Goal: Transaction & Acquisition: Purchase product/service

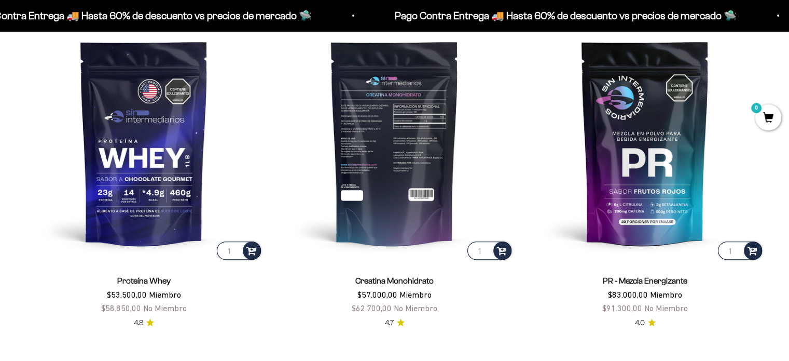
scroll to position [464, 0]
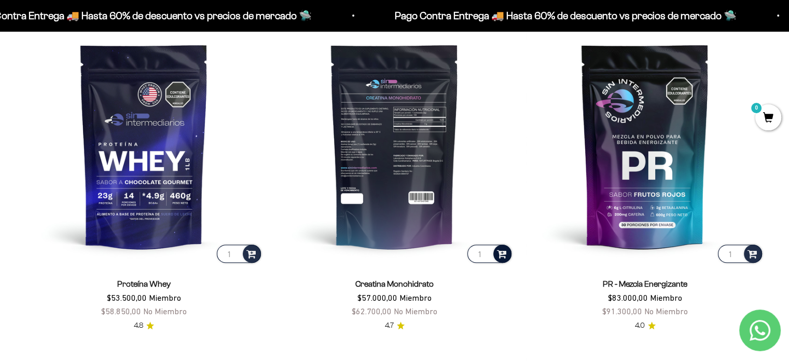
click at [500, 255] on span at bounding box center [502, 253] width 10 height 12
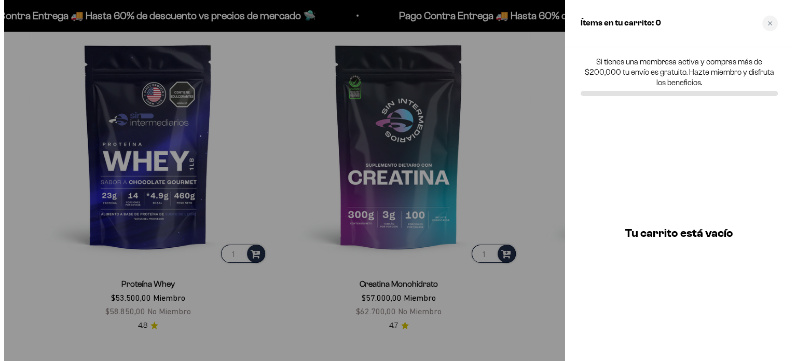
scroll to position [467, 0]
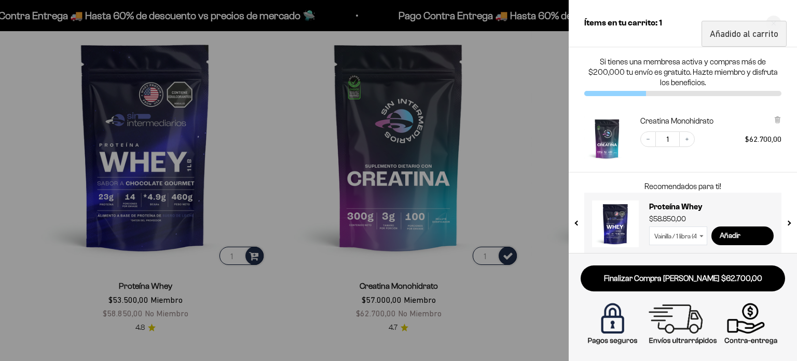
click at [547, 113] on div at bounding box center [398, 180] width 797 height 361
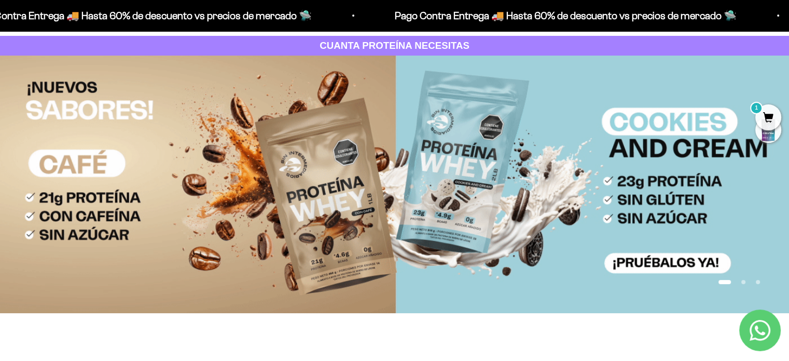
scroll to position [0, 0]
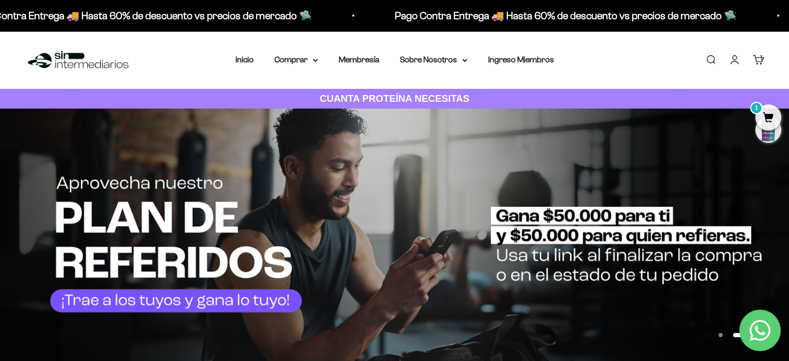
click at [183, 72] on div "Menú Buscar Inicio Comprar Proteínas Ver Todos Whey Iso Vegan Pancakes Pre-Entr…" at bounding box center [394, 60] width 789 height 58
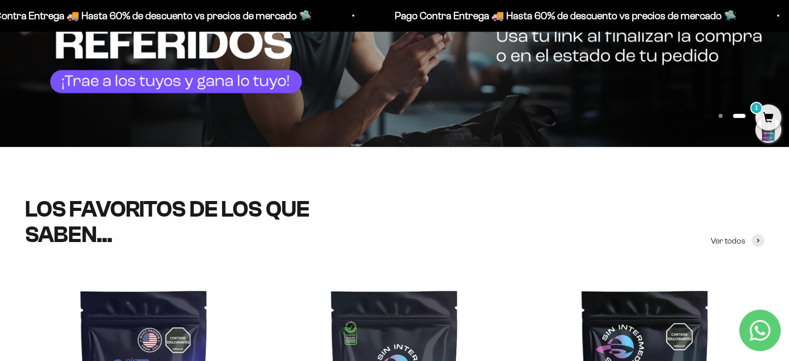
scroll to position [208, 0]
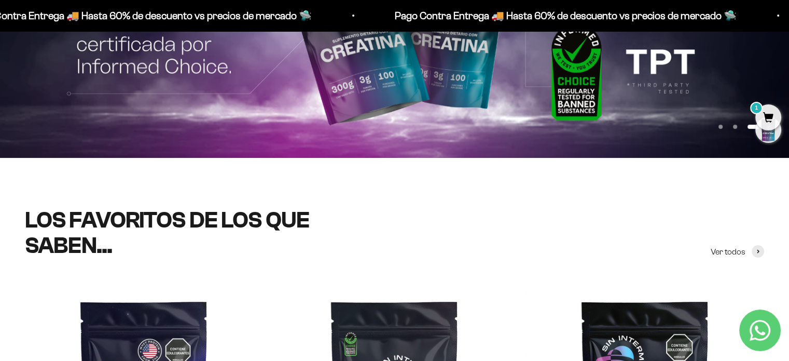
click at [640, 82] on img at bounding box center [394, 29] width 789 height 257
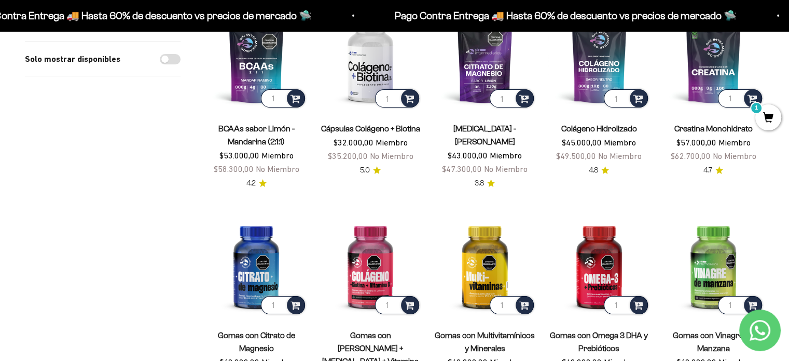
scroll to position [259, 0]
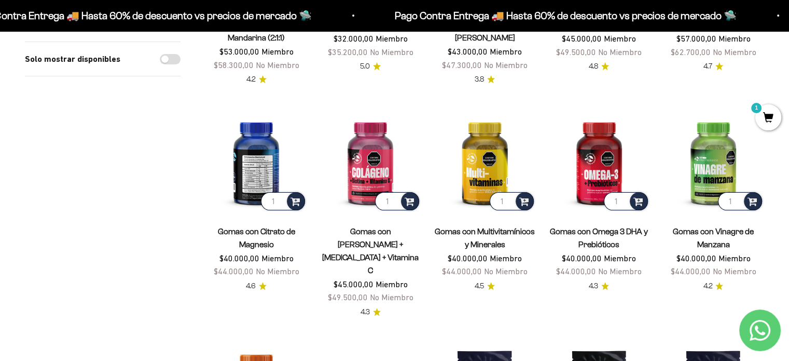
click at [241, 159] on img at bounding box center [256, 161] width 102 height 102
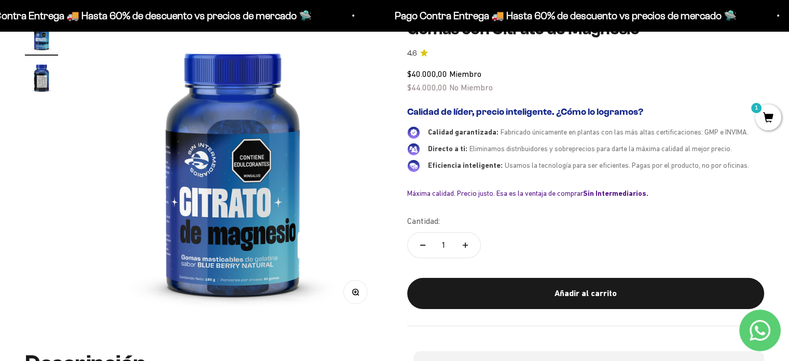
scroll to position [104, 0]
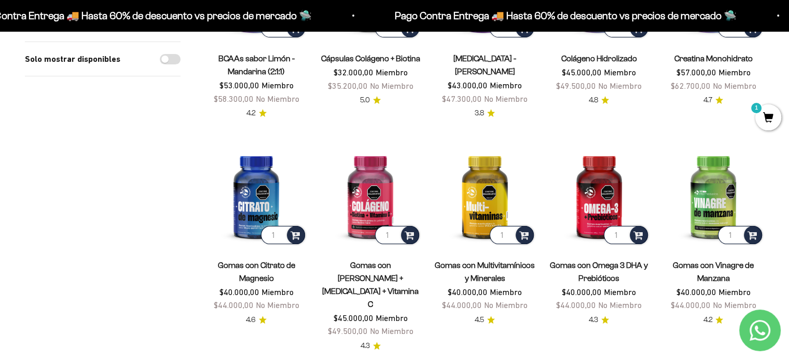
scroll to position [208, 0]
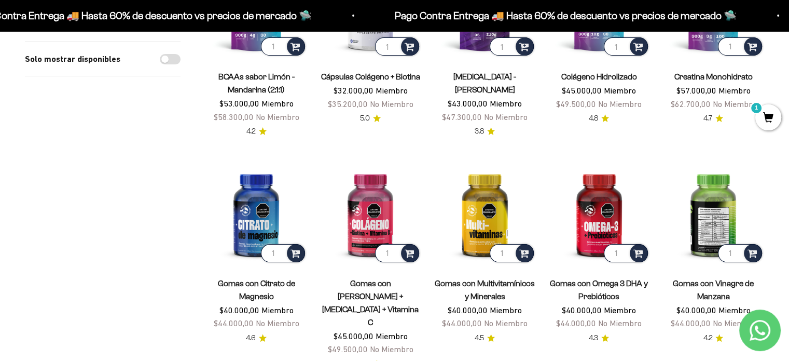
click at [698, 220] on img at bounding box center [713, 213] width 102 height 102
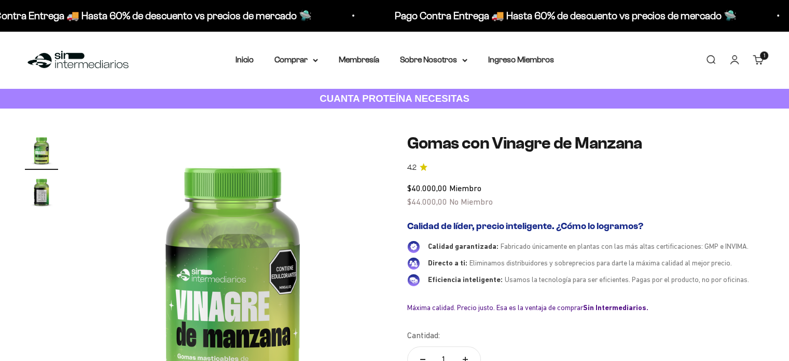
click at [407, 165] on span "4.2" at bounding box center [411, 167] width 9 height 11
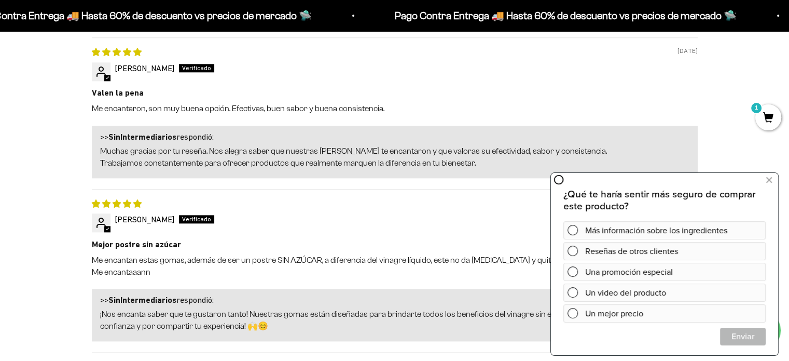
scroll to position [1193, 0]
click at [326, 225] on div at bounding box center [395, 229] width 606 height 8
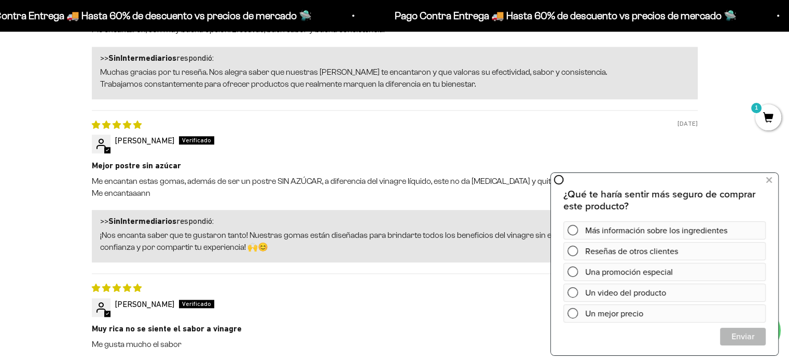
scroll to position [1297, 0]
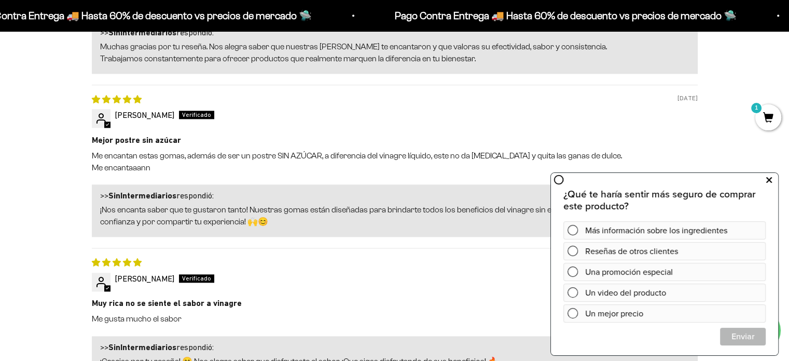
click at [770, 178] on icon at bounding box center [769, 179] width 6 height 13
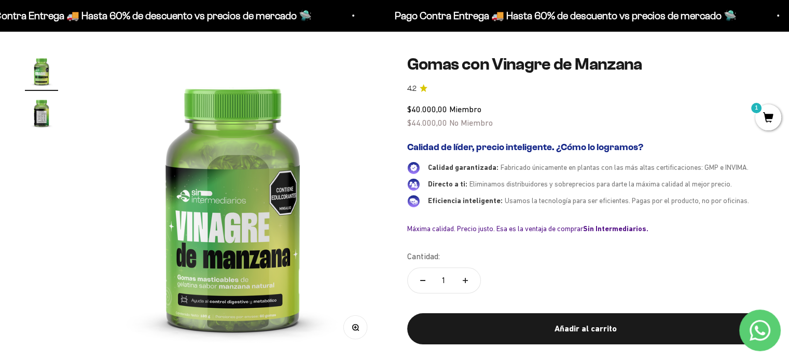
scroll to position [0, 0]
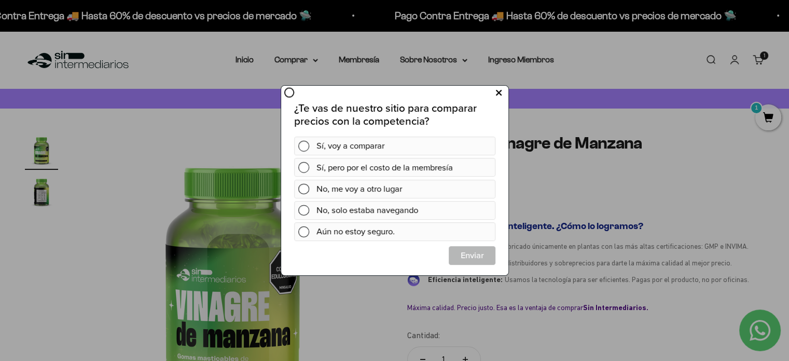
drag, startPoint x: 501, startPoint y: 92, endPoint x: 491, endPoint y: 92, distance: 10.4
click at [501, 92] on icon at bounding box center [498, 93] width 6 height 14
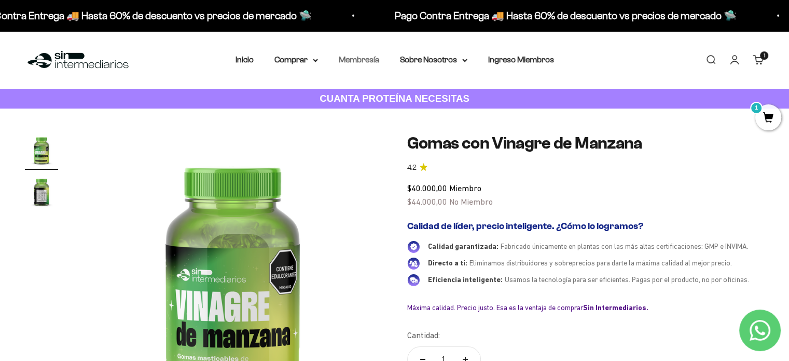
click at [362, 58] on link "Membresía" at bounding box center [359, 59] width 40 height 9
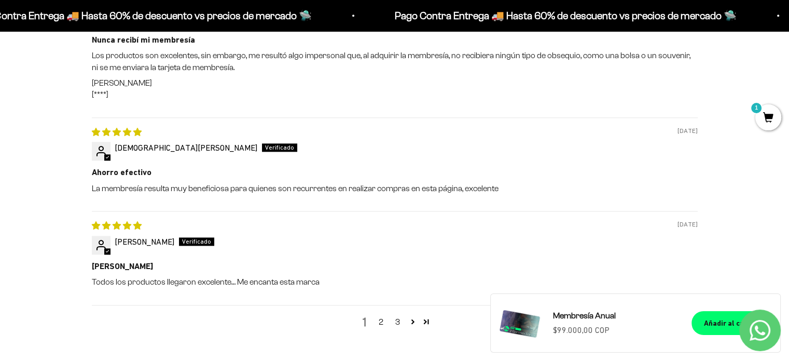
scroll to position [1297, 0]
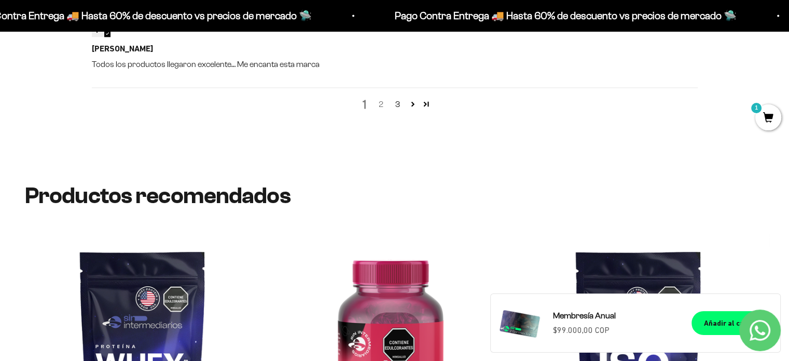
click at [380, 110] on link "2" at bounding box center [381, 104] width 17 height 12
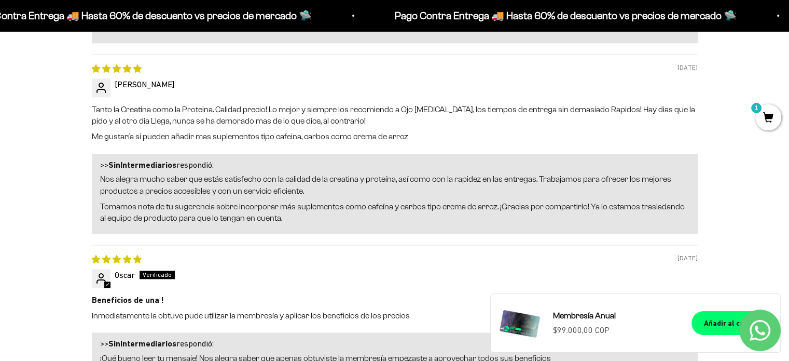
scroll to position [1719, 0]
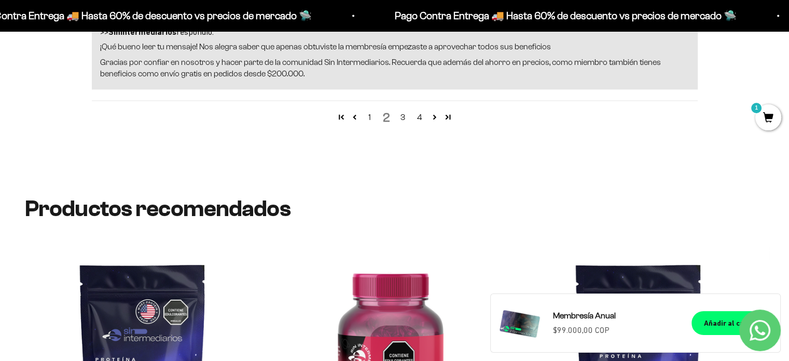
click at [403, 133] on div "1 2 3 4" at bounding box center [395, 117] width 606 height 34
click at [405, 123] on link "3" at bounding box center [403, 117] width 17 height 12
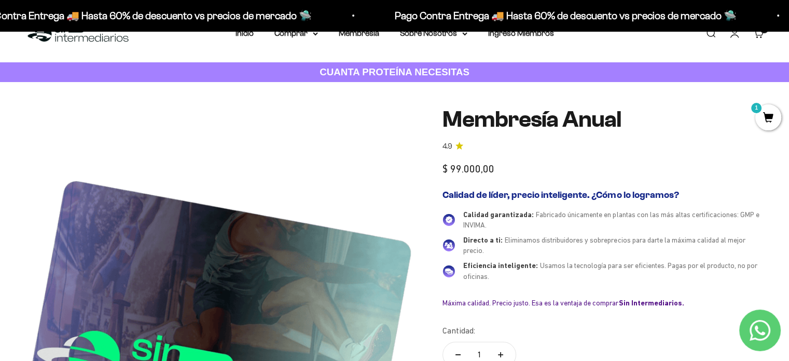
scroll to position [0, 0]
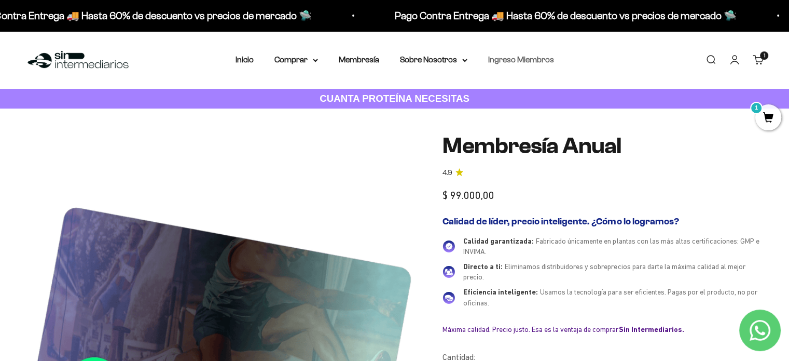
click at [531, 60] on link "Ingreso Miembros" at bounding box center [521, 59] width 66 height 9
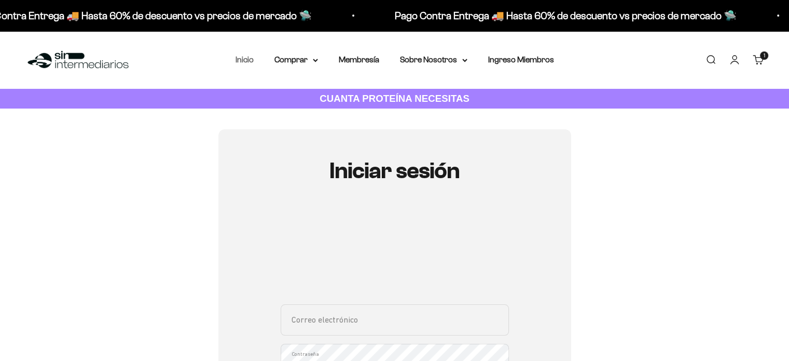
type input "susancastr09@gmail.com"
click at [248, 61] on link "Inicio" at bounding box center [245, 59] width 18 height 9
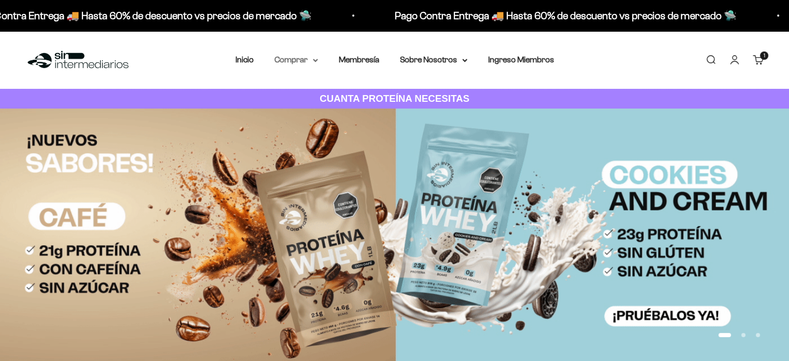
click at [287, 60] on summary "Comprar" at bounding box center [296, 59] width 44 height 13
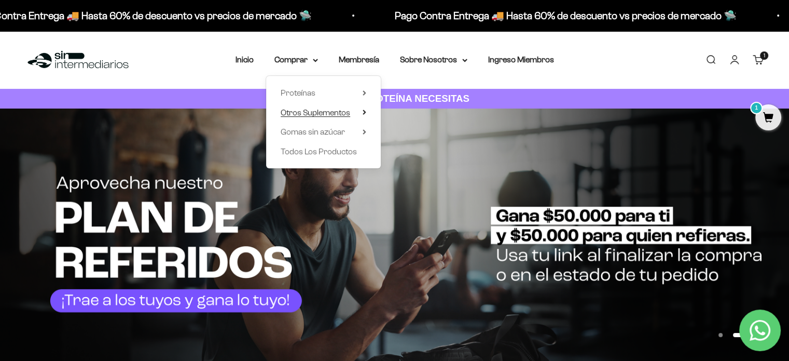
click at [350, 114] on span "Otros Suplementos" at bounding box center [316, 112] width 70 height 9
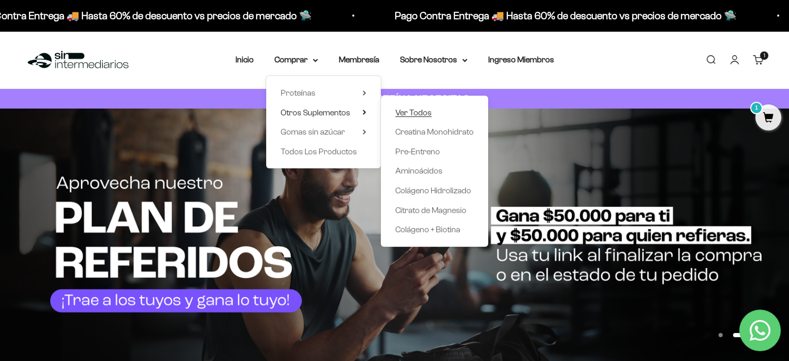
click at [413, 111] on span "Ver Todos" at bounding box center [413, 112] width 36 height 9
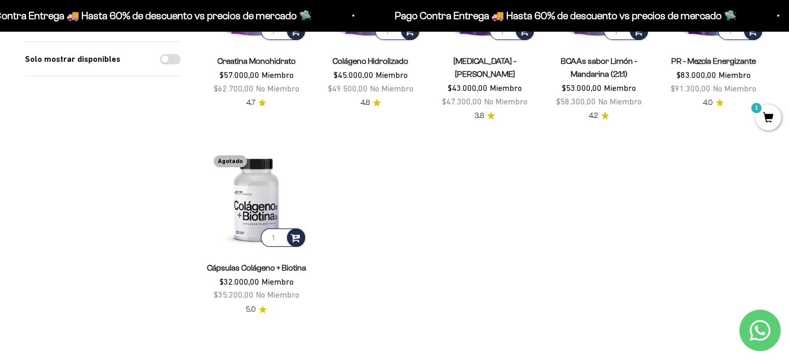
scroll to position [311, 0]
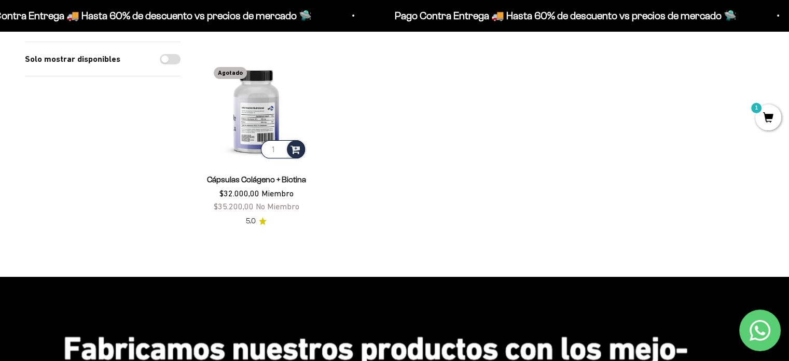
click at [266, 126] on img at bounding box center [256, 110] width 102 height 102
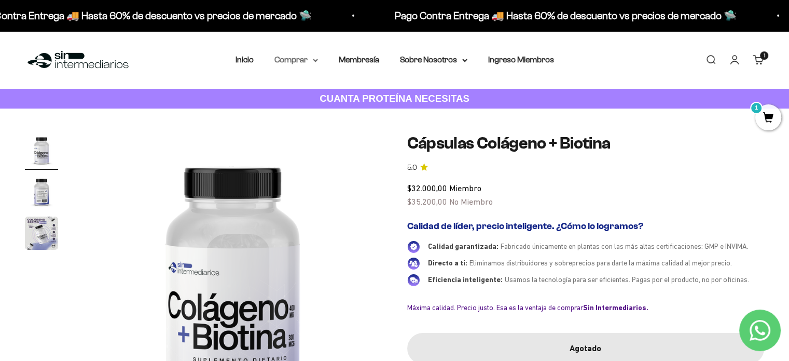
click at [311, 62] on summary "Comprar" at bounding box center [296, 59] width 44 height 13
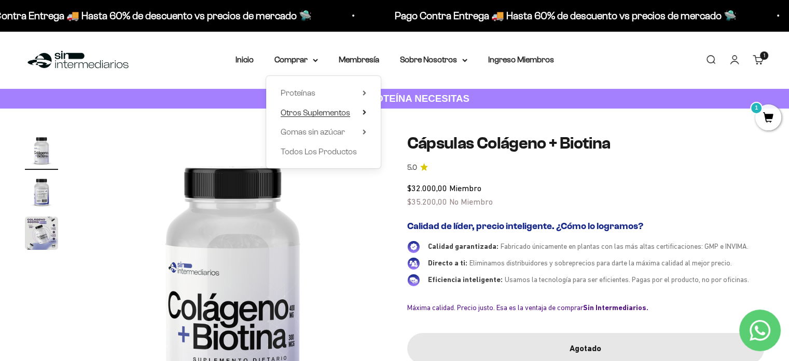
click at [315, 112] on span "Otros Suplementos" at bounding box center [316, 112] width 70 height 9
click at [319, 89] on summary "Proteínas" at bounding box center [324, 92] width 86 height 13
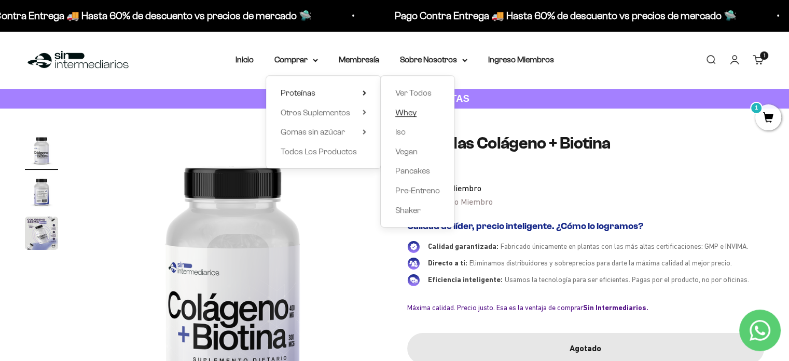
click at [406, 114] on span "Whey" at bounding box center [405, 112] width 21 height 9
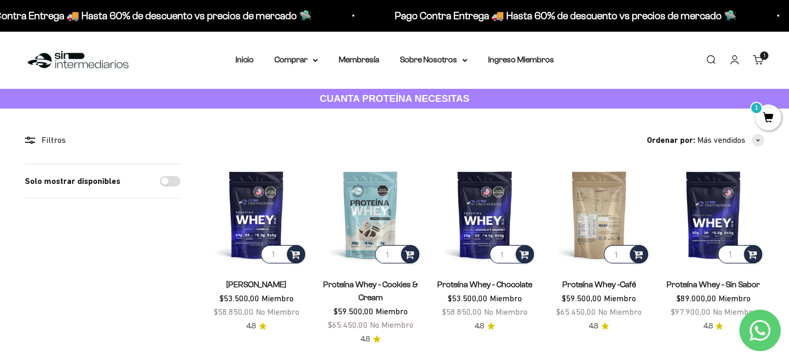
click at [595, 226] on img at bounding box center [599, 214] width 102 height 102
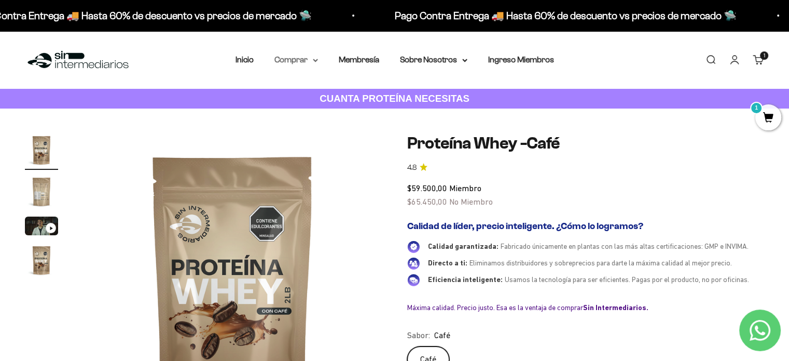
click at [313, 61] on icon at bounding box center [315, 61] width 5 height 4
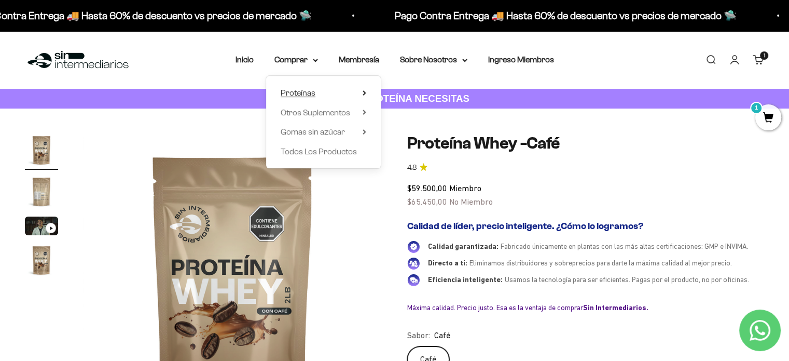
click at [305, 91] on span "Proteínas" at bounding box center [298, 92] width 35 height 9
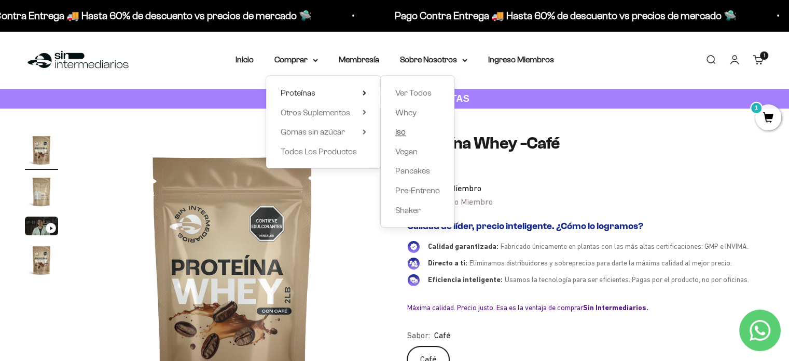
click at [402, 131] on span "Iso" at bounding box center [400, 131] width 10 height 9
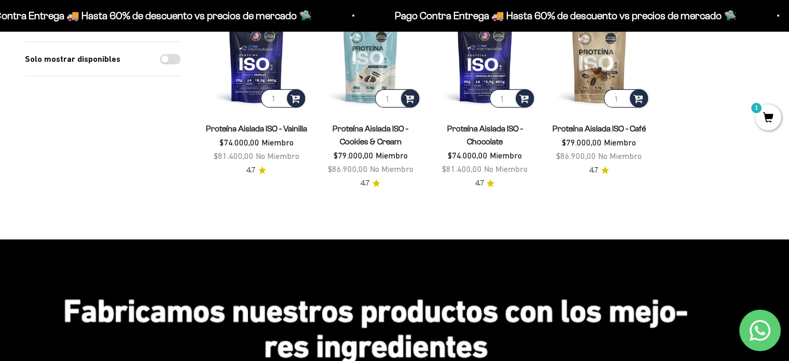
scroll to position [104, 0]
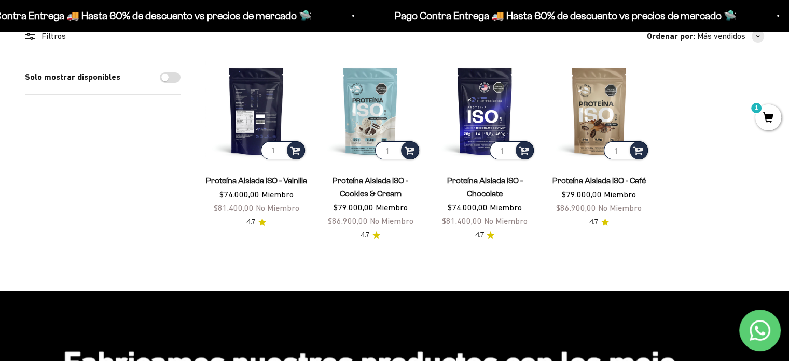
click at [255, 112] on img at bounding box center [256, 111] width 102 height 102
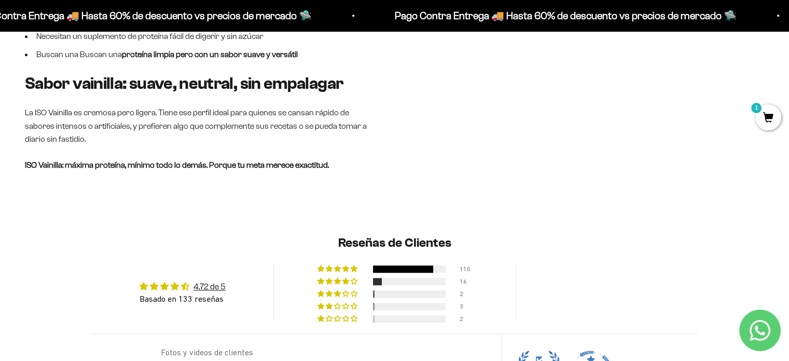
scroll to position [1089, 0]
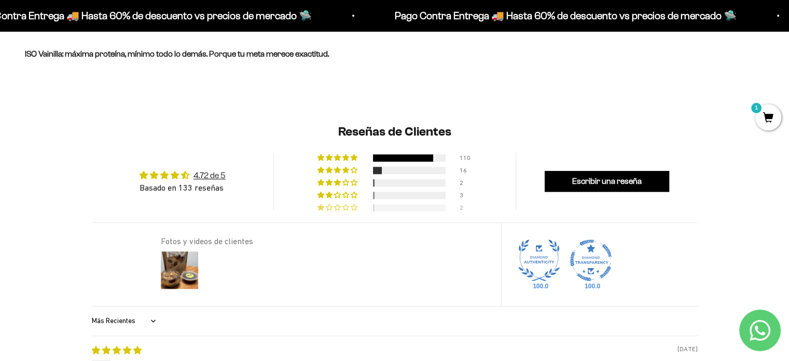
click at [384, 204] on div at bounding box center [409, 207] width 73 height 7
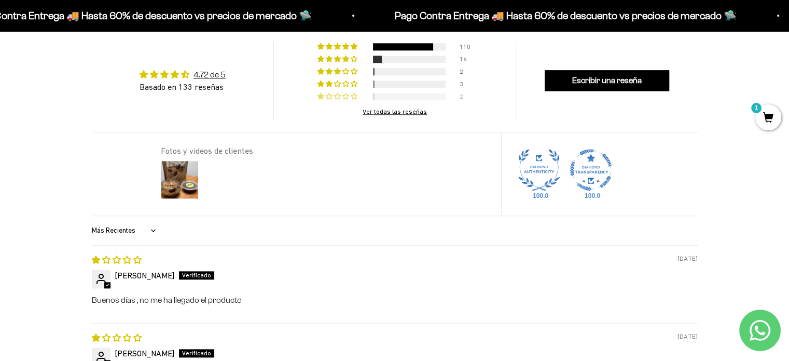
scroll to position [1016, 0]
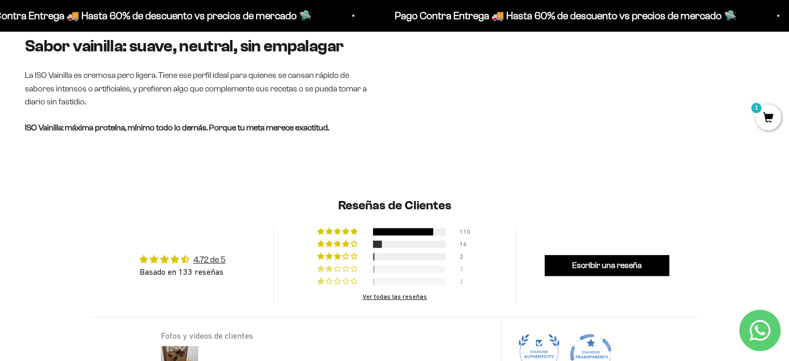
click at [397, 265] on div at bounding box center [409, 268] width 73 height 7
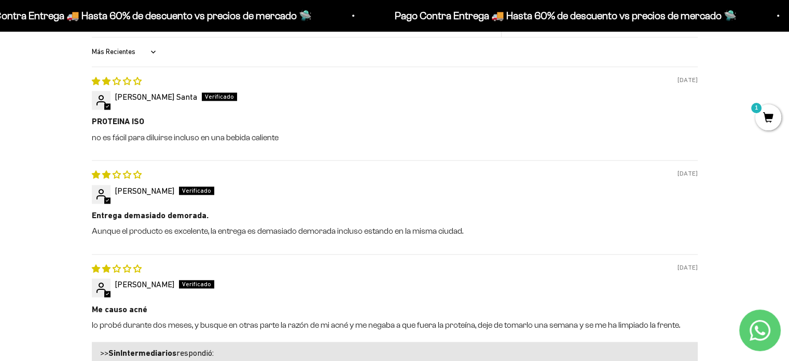
scroll to position [1068, 0]
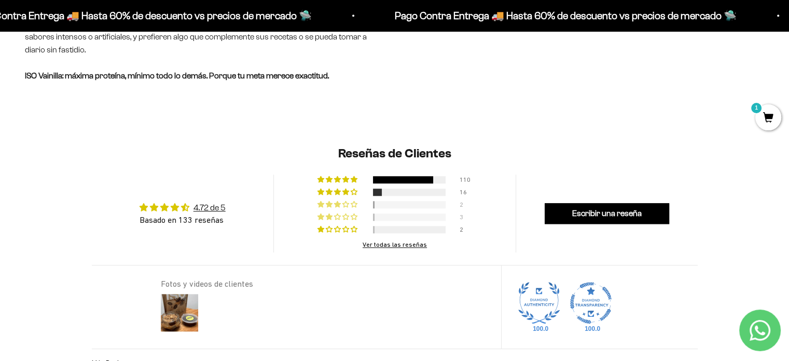
click at [389, 201] on div at bounding box center [409, 204] width 73 height 7
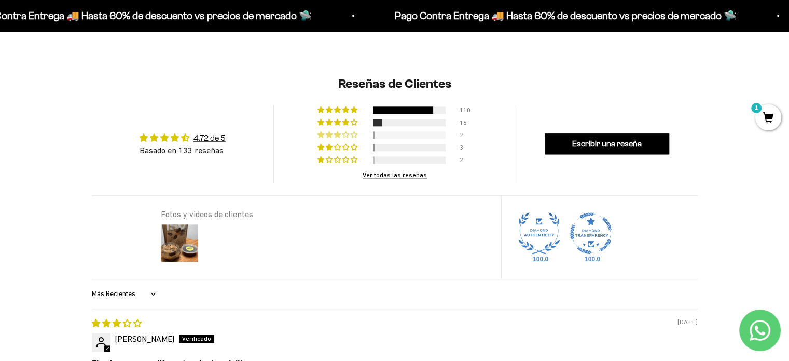
scroll to position [1119, 0]
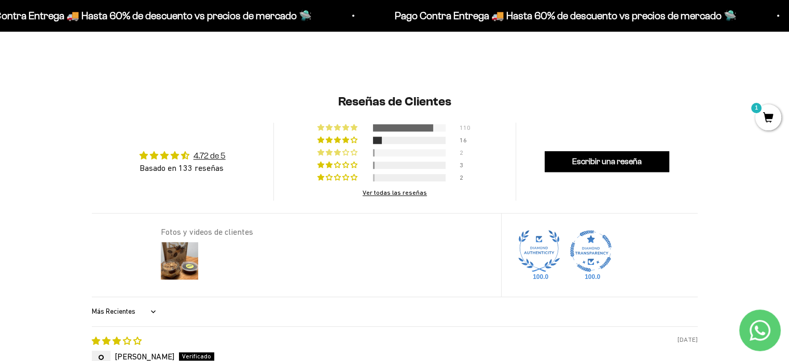
click at [396, 124] on div at bounding box center [403, 127] width 60 height 7
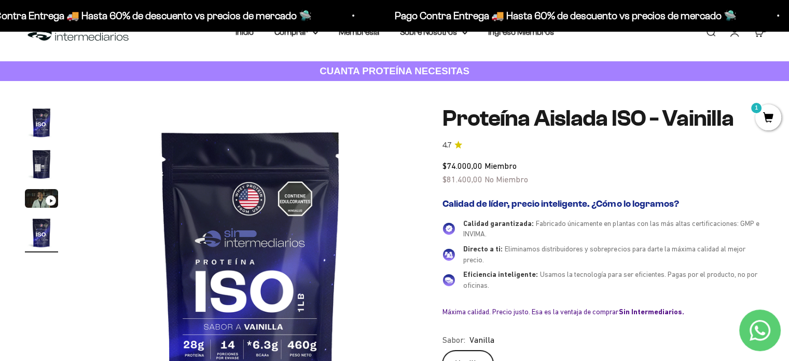
scroll to position [0, 0]
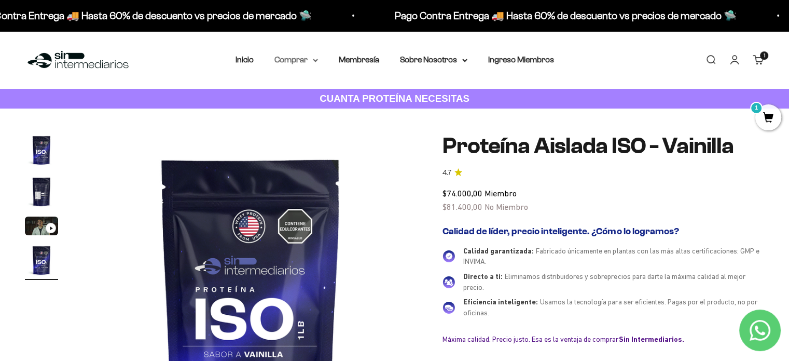
click at [306, 61] on summary "Comprar" at bounding box center [296, 59] width 44 height 13
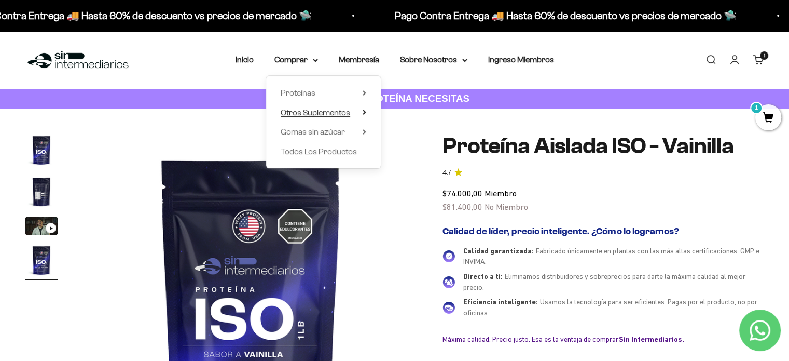
click at [340, 114] on span "Otros Suplementos" at bounding box center [316, 112] width 70 height 9
click at [347, 130] on summary "Gomas sin azúcar" at bounding box center [324, 131] width 86 height 13
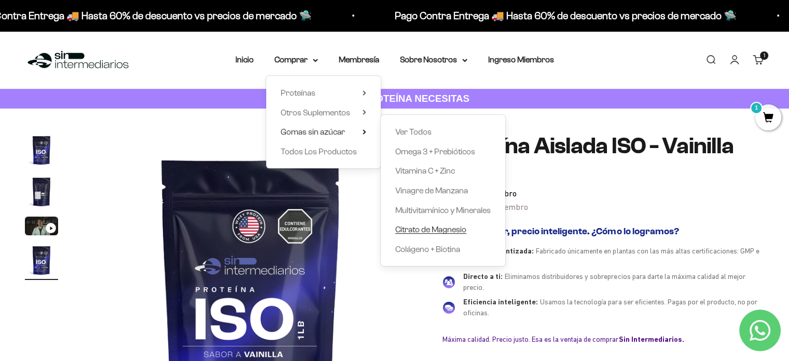
click at [445, 231] on span "Citrato de Magnesio" at bounding box center [430, 229] width 71 height 9
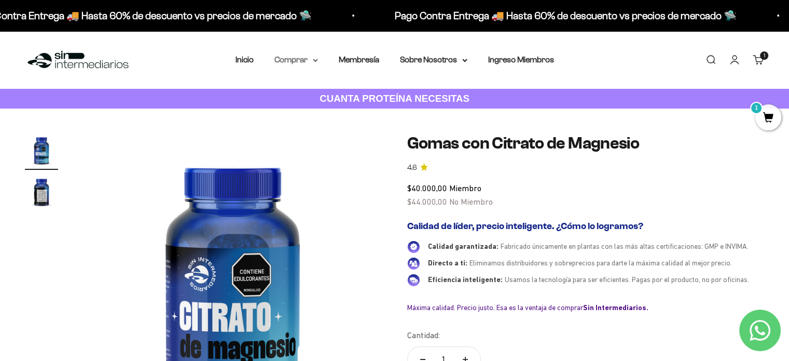
click at [308, 60] on summary "Comprar" at bounding box center [296, 59] width 44 height 13
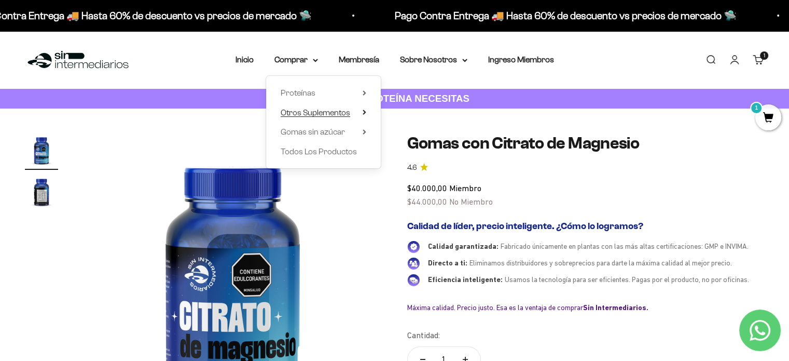
click at [334, 111] on span "Otros Suplementos" at bounding box center [316, 112] width 70 height 9
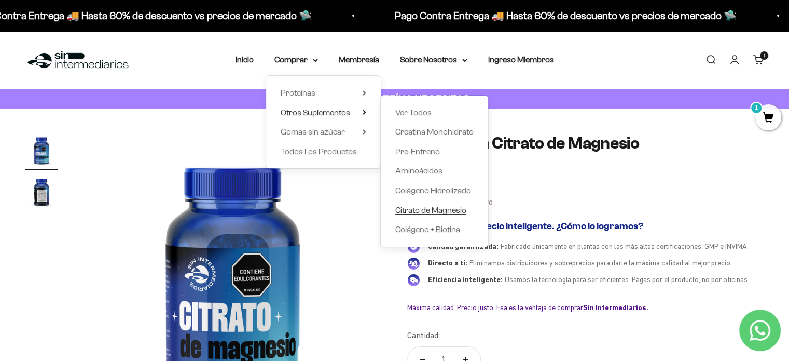
click at [432, 210] on span "Citrato de Magnesio" at bounding box center [430, 209] width 71 height 9
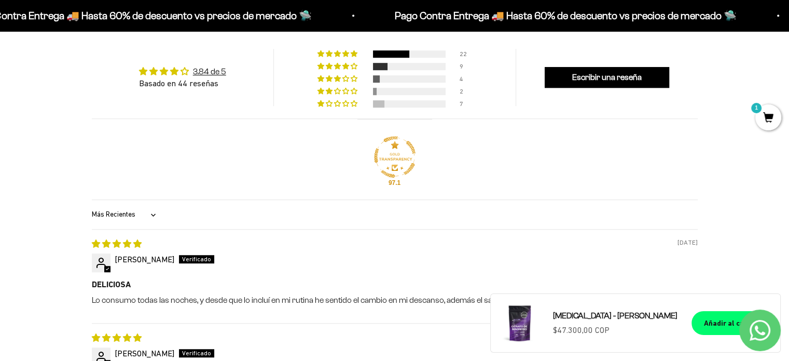
scroll to position [623, 0]
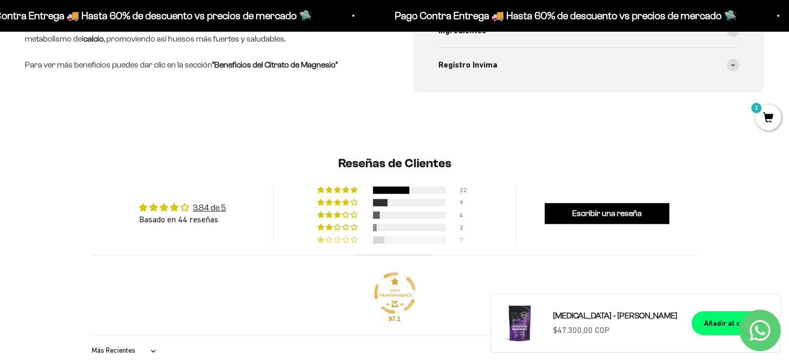
click at [384, 236] on div at bounding box center [378, 239] width 11 height 7
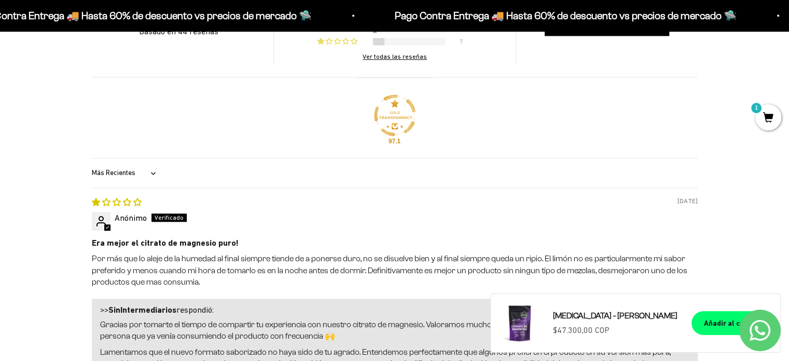
scroll to position [643, 0]
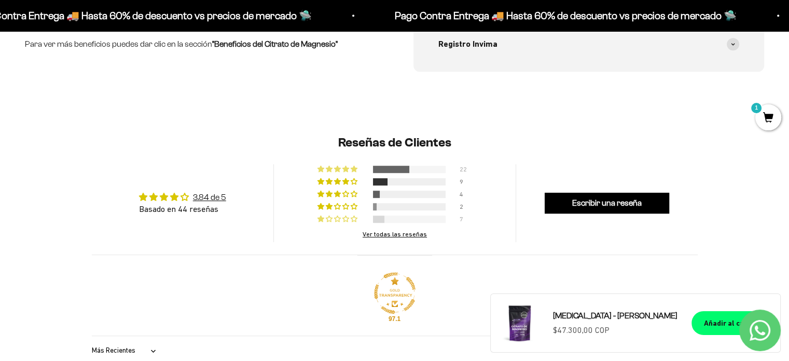
click at [334, 169] on span "50% (22) reviews with 5 star rating" at bounding box center [338, 168] width 8 height 6
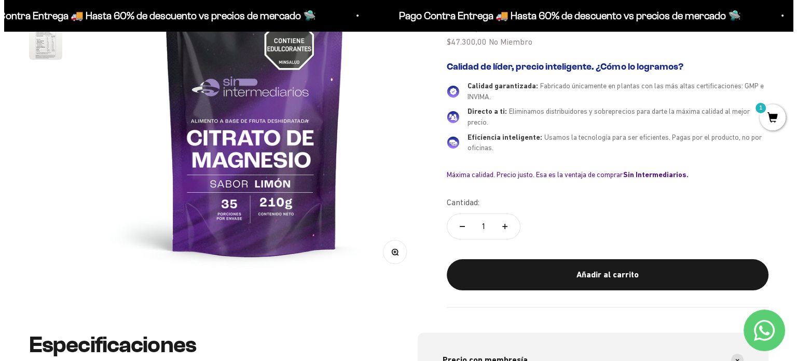
scroll to position [125, 0]
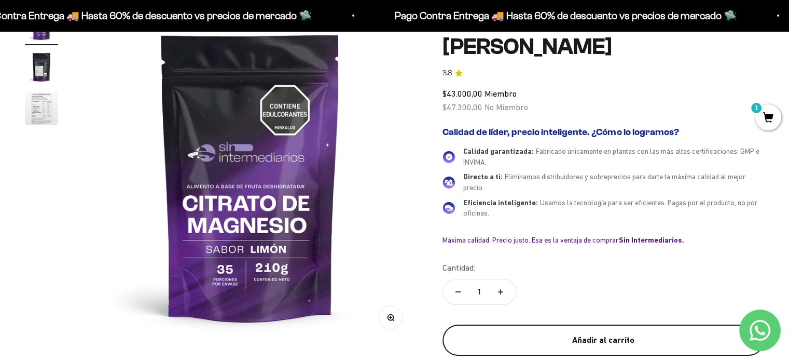
click at [583, 336] on div "Añadir al carrito" at bounding box center [603, 339] width 280 height 13
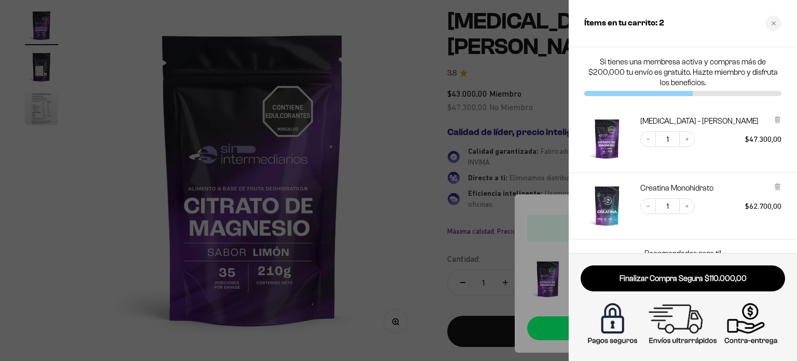
click at [442, 136] on div at bounding box center [398, 180] width 797 height 361
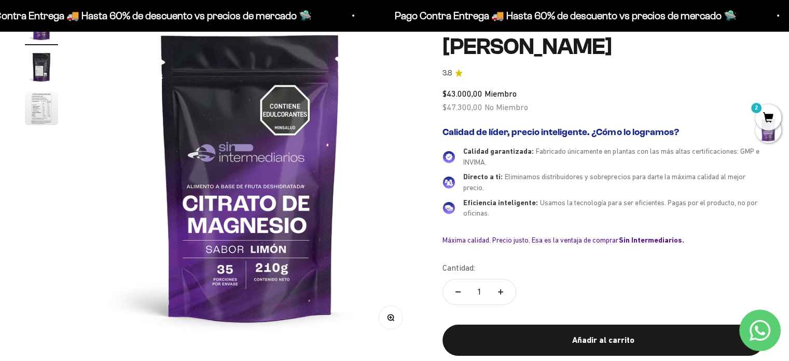
click at [766, 109] on span "2" at bounding box center [768, 117] width 26 height 26
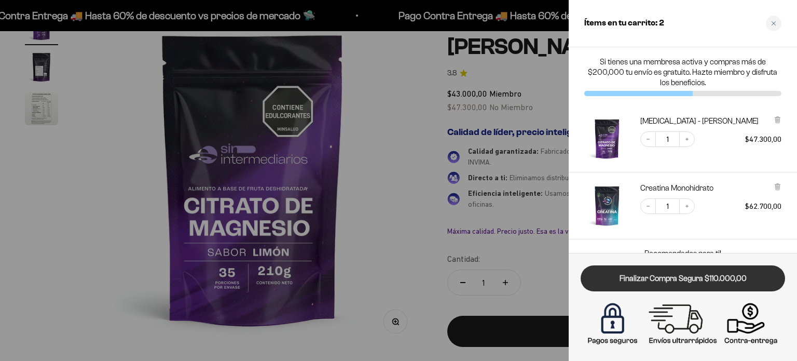
click at [659, 272] on link "Finalizar Compra Segura $110.000,00" at bounding box center [683, 278] width 204 height 26
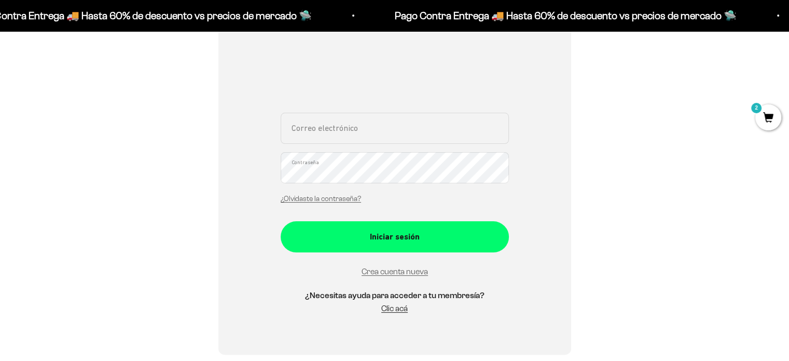
scroll to position [208, 0]
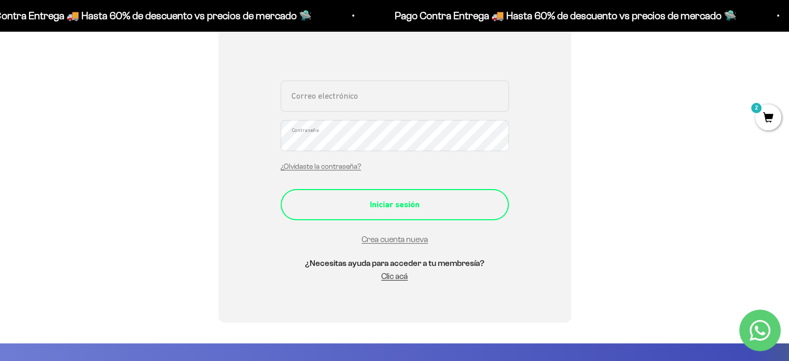
type input "[EMAIL_ADDRESS][DOMAIN_NAME]"
click at [387, 205] on div "Iniciar sesión" at bounding box center [394, 204] width 187 height 13
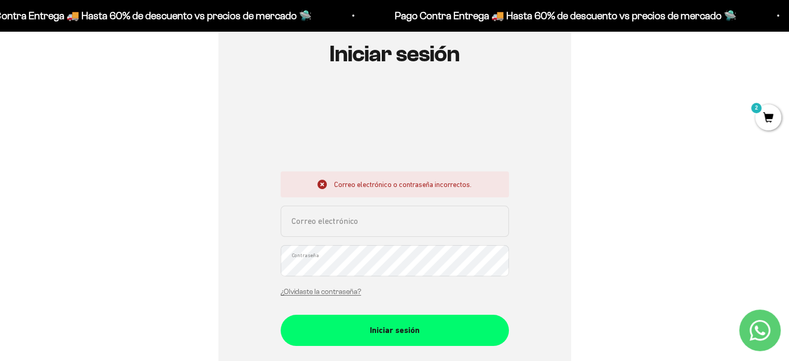
scroll to position [52, 0]
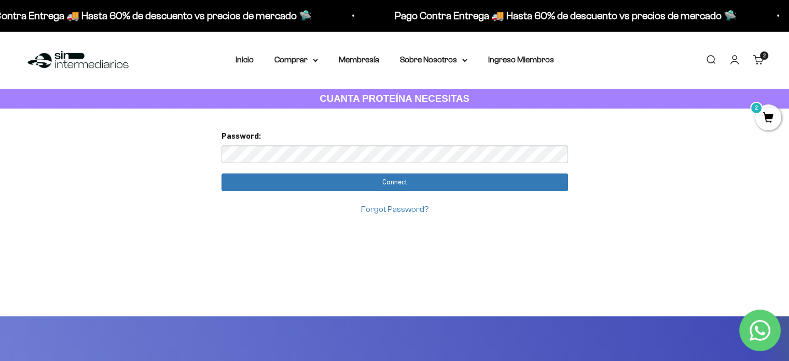
click at [240, 145] on div "Password:" at bounding box center [395, 145] width 347 height 33
click at [381, 207] on link "Forgot Password?" at bounding box center [394, 208] width 67 height 9
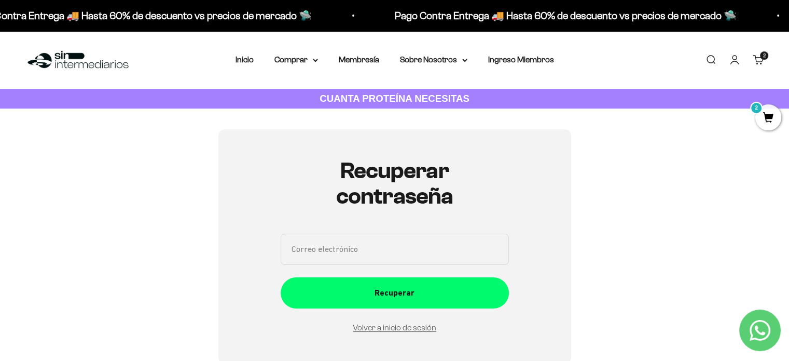
click at [354, 245] on input "Correo electrónico" at bounding box center [395, 248] width 228 height 31
type input "[EMAIL_ADDRESS][DOMAIN_NAME]"
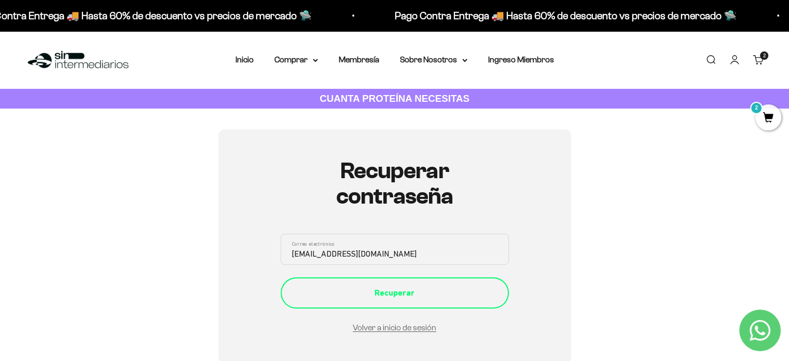
click at [353, 292] on div "Recuperar" at bounding box center [394, 292] width 187 height 13
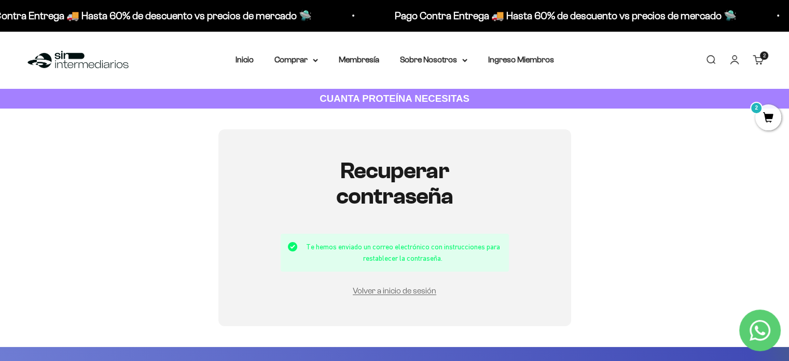
click at [50, 50] on img at bounding box center [78, 60] width 106 height 22
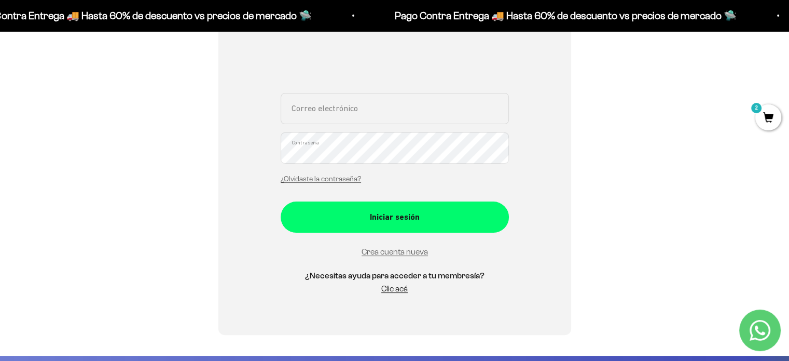
scroll to position [208, 0]
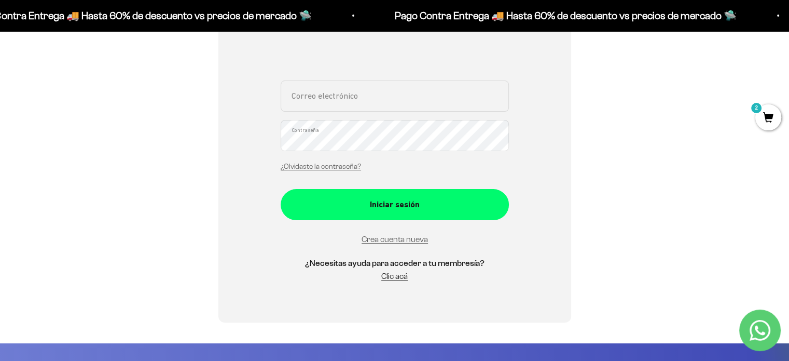
type input "[EMAIL_ADDRESS][DOMAIN_NAME]"
click at [149, 130] on div "Iniciar sesión susancastr09@gmail.com Correo electrónico Contraseña ¿Olvidaste …" at bounding box center [394, 122] width 739 height 400
click at [281, 189] on button "Iniciar sesión" at bounding box center [395, 204] width 228 height 31
drag, startPoint x: 566, startPoint y: 127, endPoint x: 535, endPoint y: 128, distance: 30.6
click at [562, 127] on div "Iniciar sesión susancastr09@gmail.com Correo electrónico Contraseña ¿Olvidaste …" at bounding box center [394, 122] width 353 height 400
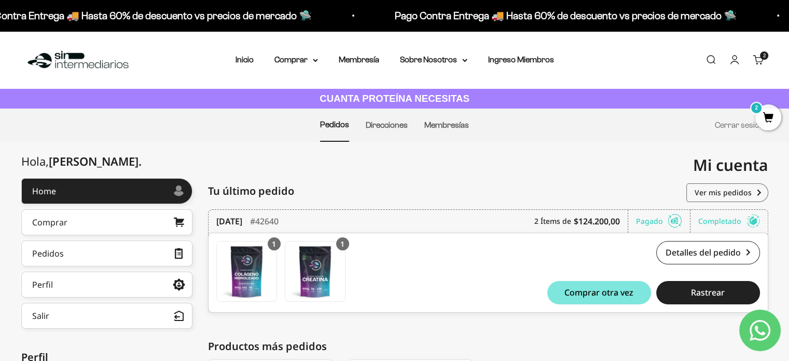
click at [758, 61] on link "Carrito 2 artículos 2" at bounding box center [758, 59] width 11 height 11
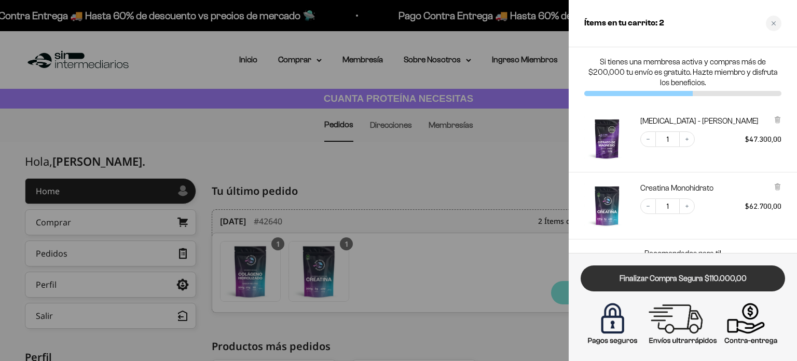
click at [674, 284] on link "Finalizar Compra Segura $110.000,00" at bounding box center [683, 278] width 204 height 26
